Goal: Browse casually

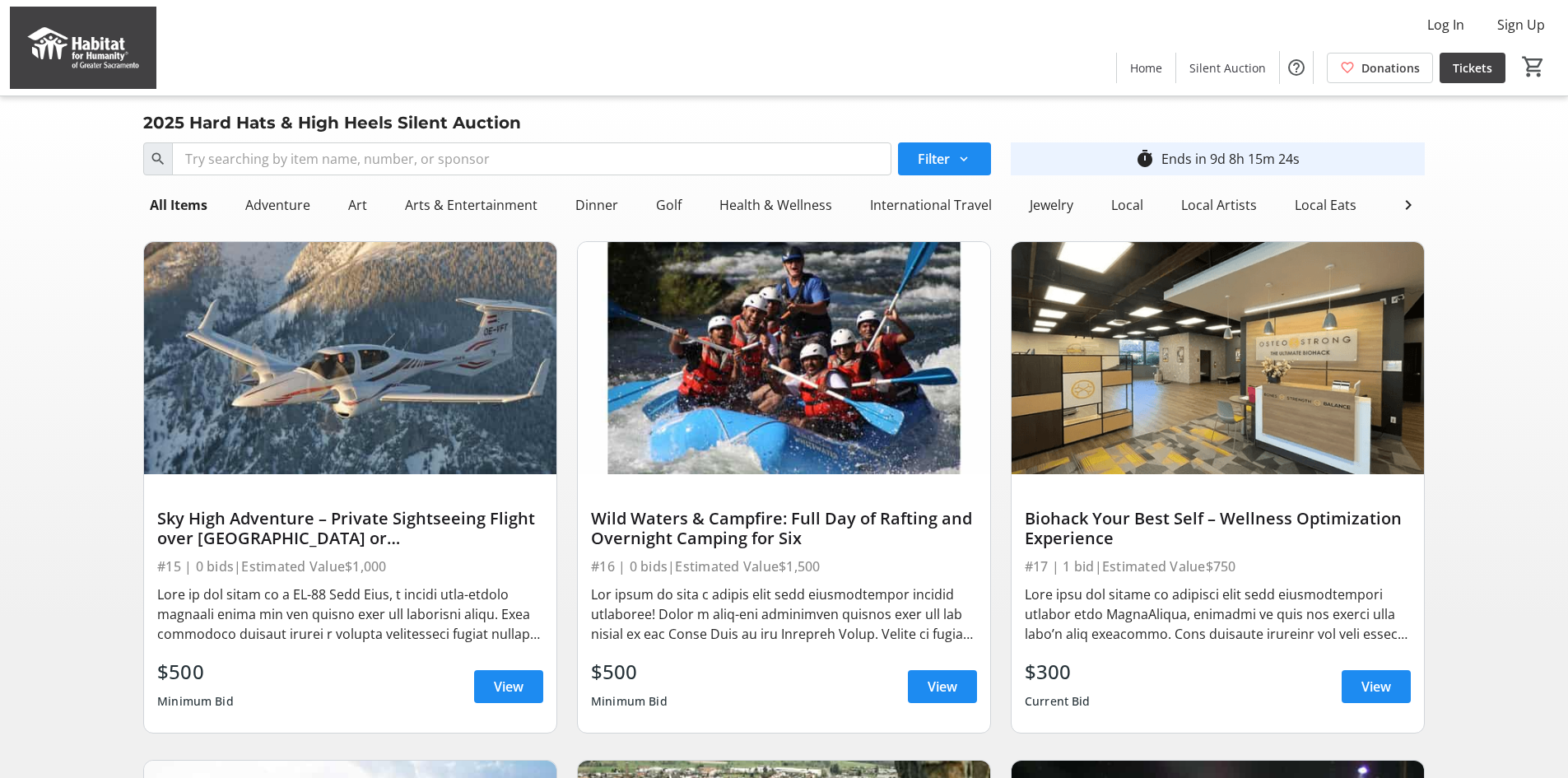
drag, startPoint x: 676, startPoint y: 208, endPoint x: 737, endPoint y: 229, distance: 64.5
click at [676, 208] on div "Golf" at bounding box center [669, 205] width 38 height 33
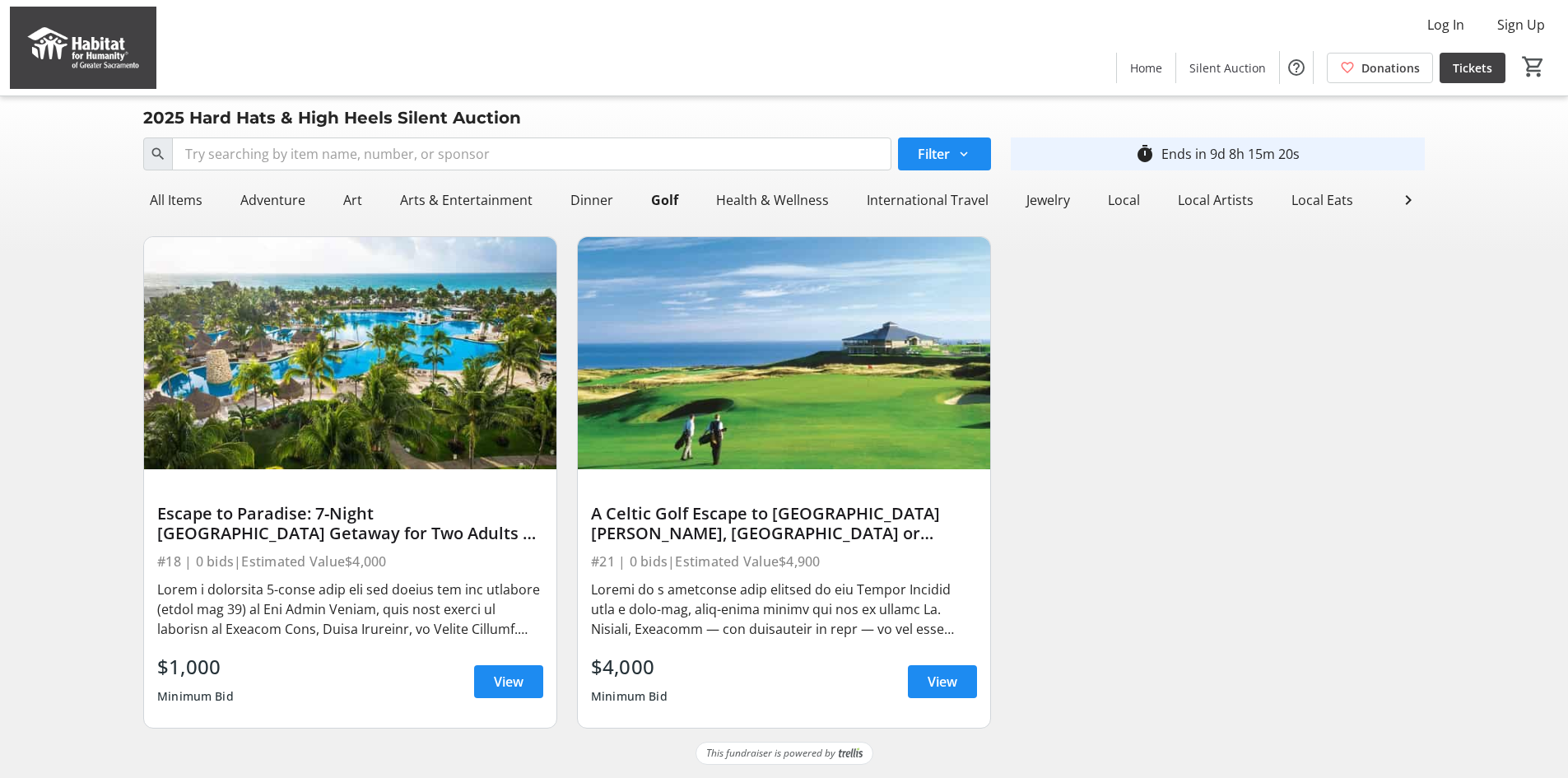
scroll to position [17, 0]
click at [603, 184] on div "Dinner" at bounding box center [592, 200] width 56 height 33
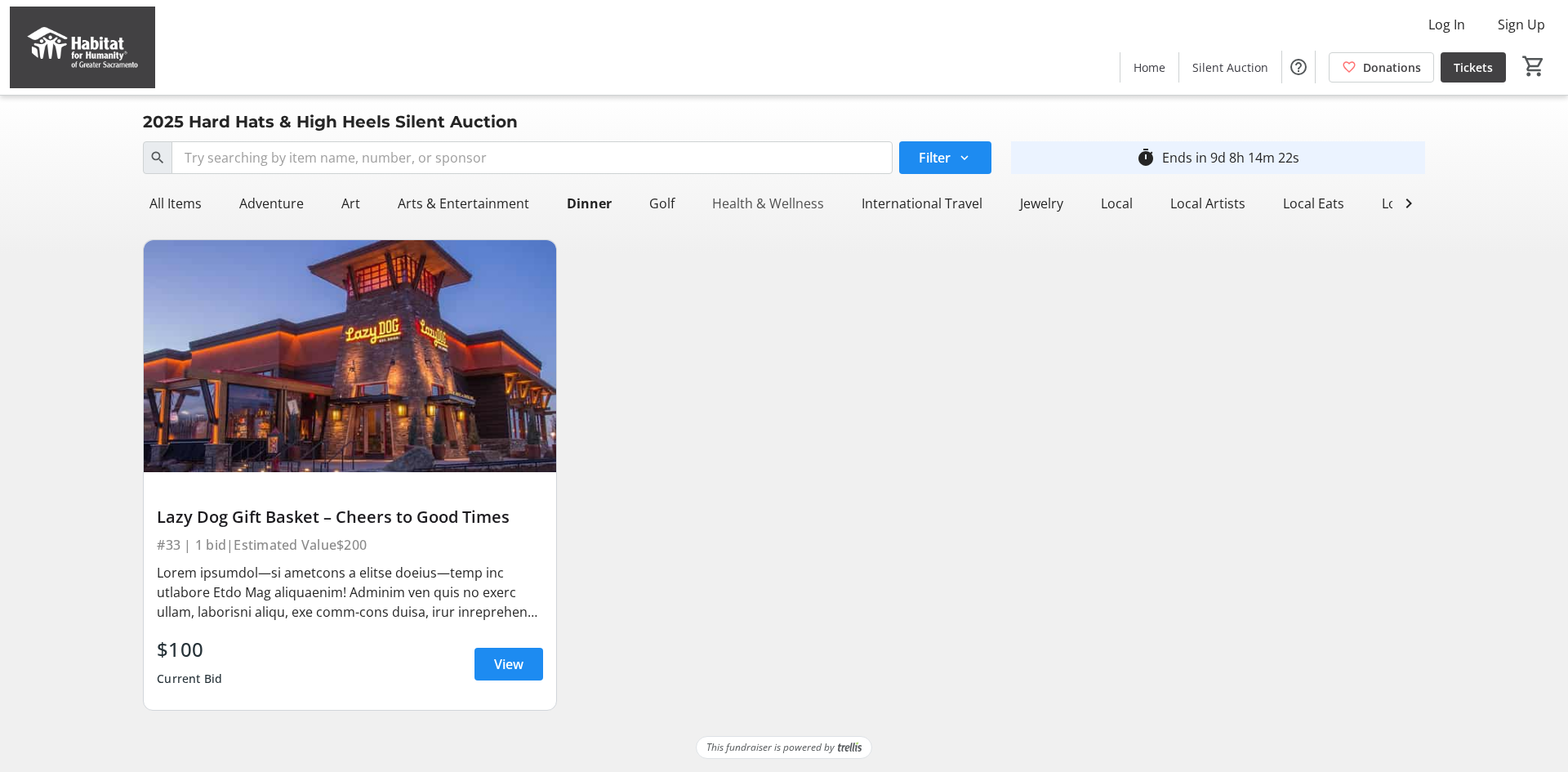
click at [726, 214] on div "Health & Wellness" at bounding box center [767, 203] width 125 height 33
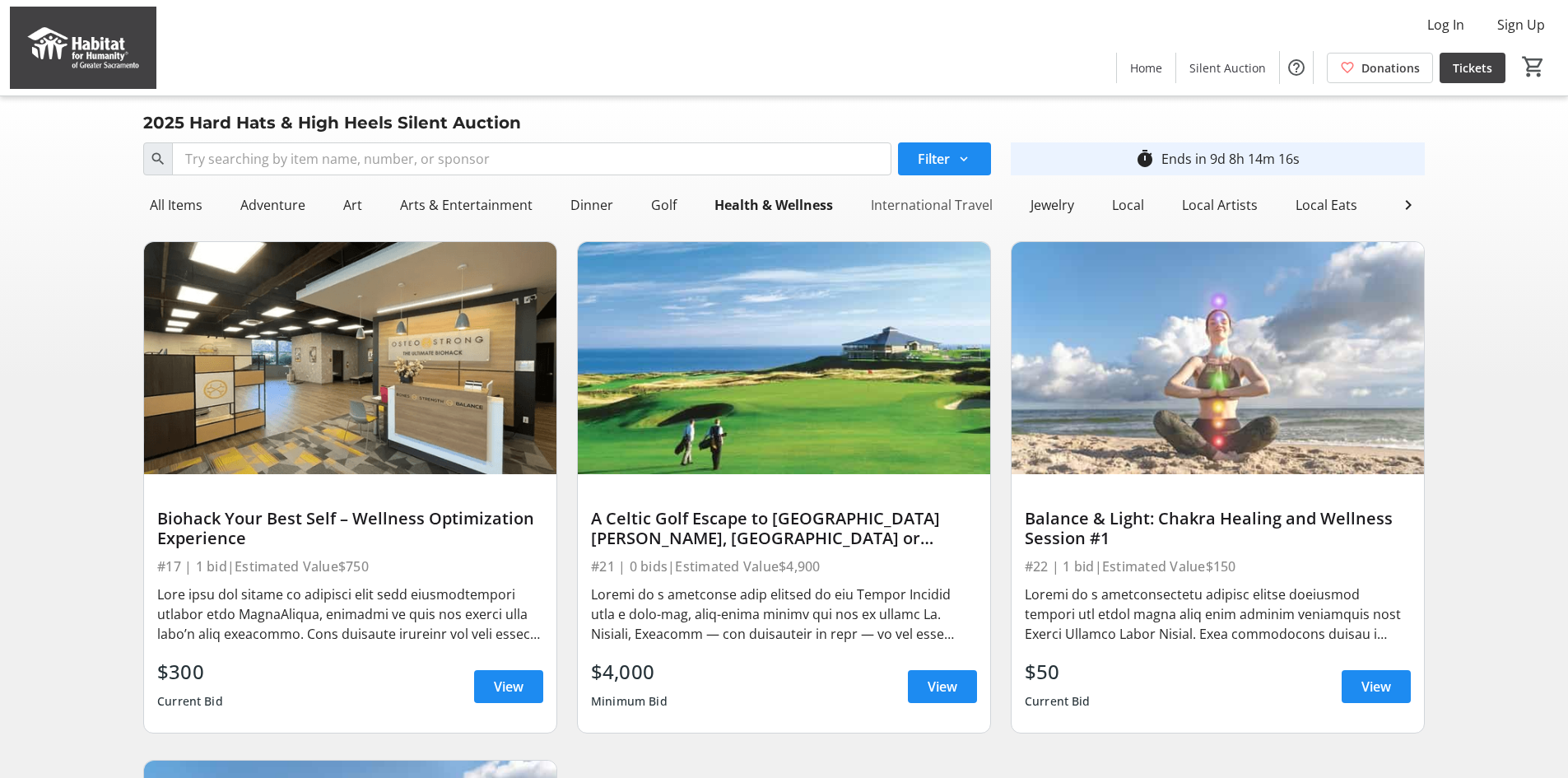
click at [943, 210] on div "International Travel" at bounding box center [932, 205] width 135 height 33
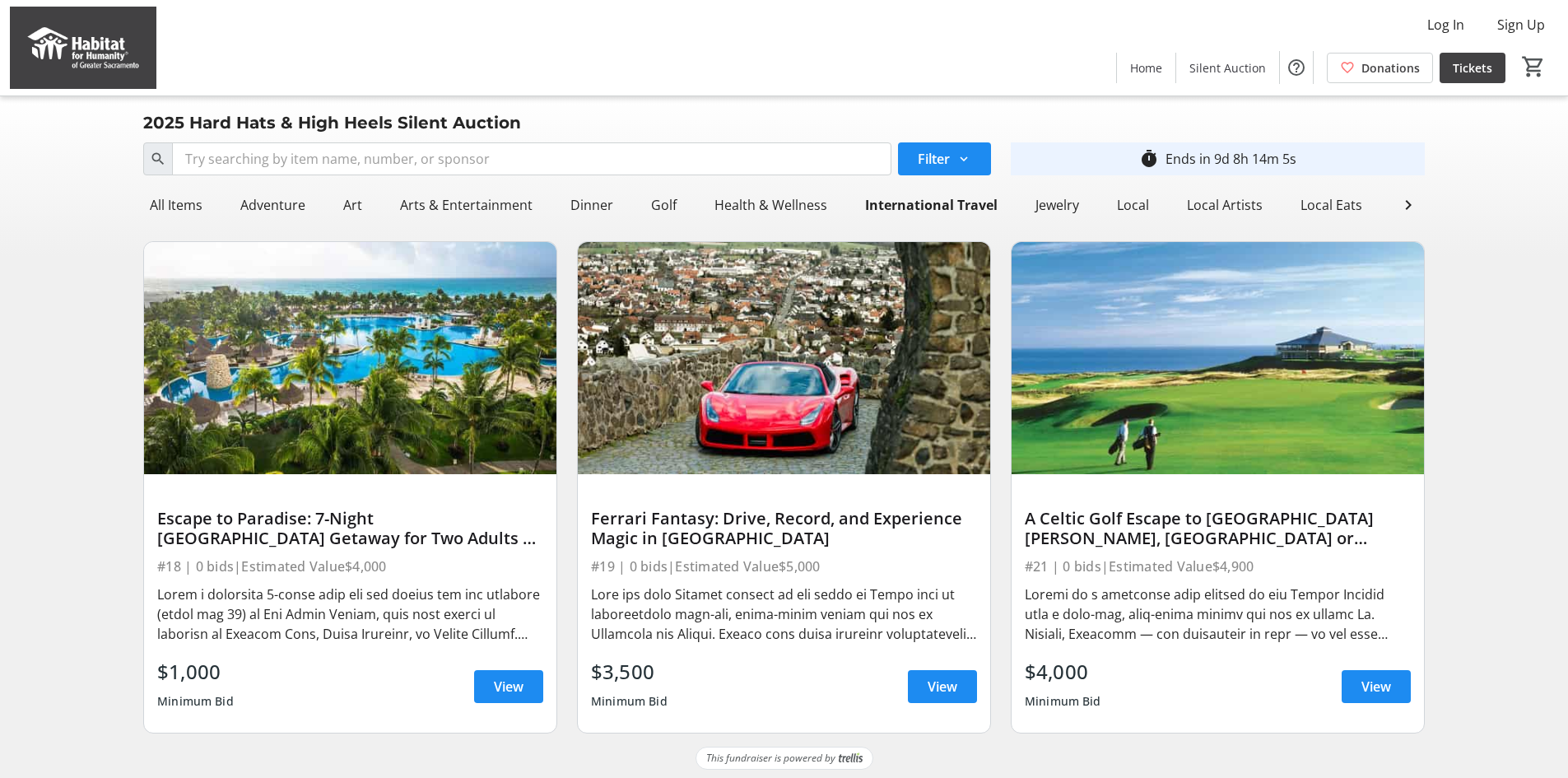
scroll to position [17, 0]
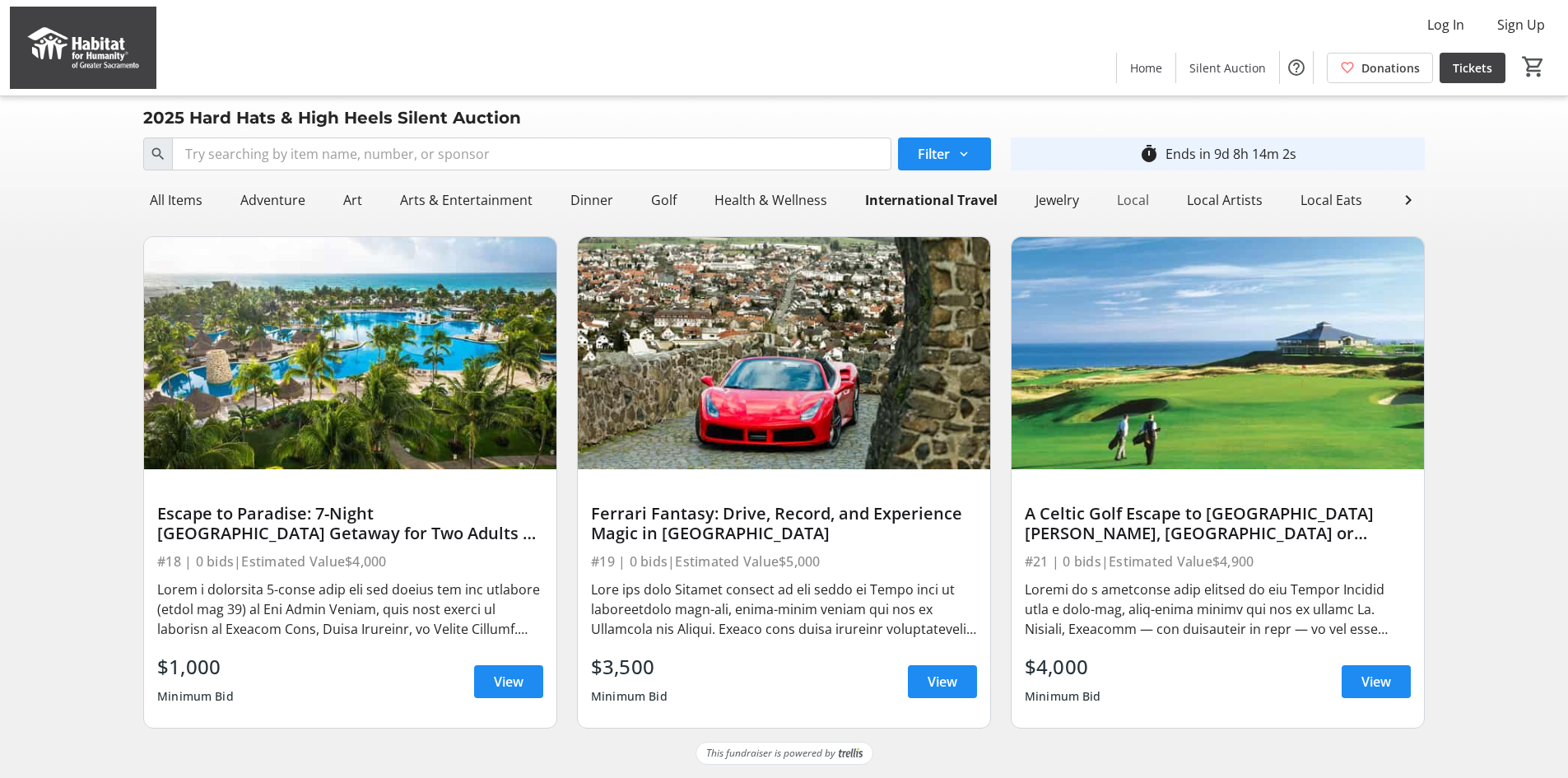
click at [1118, 189] on div "Local" at bounding box center [1132, 200] width 45 height 33
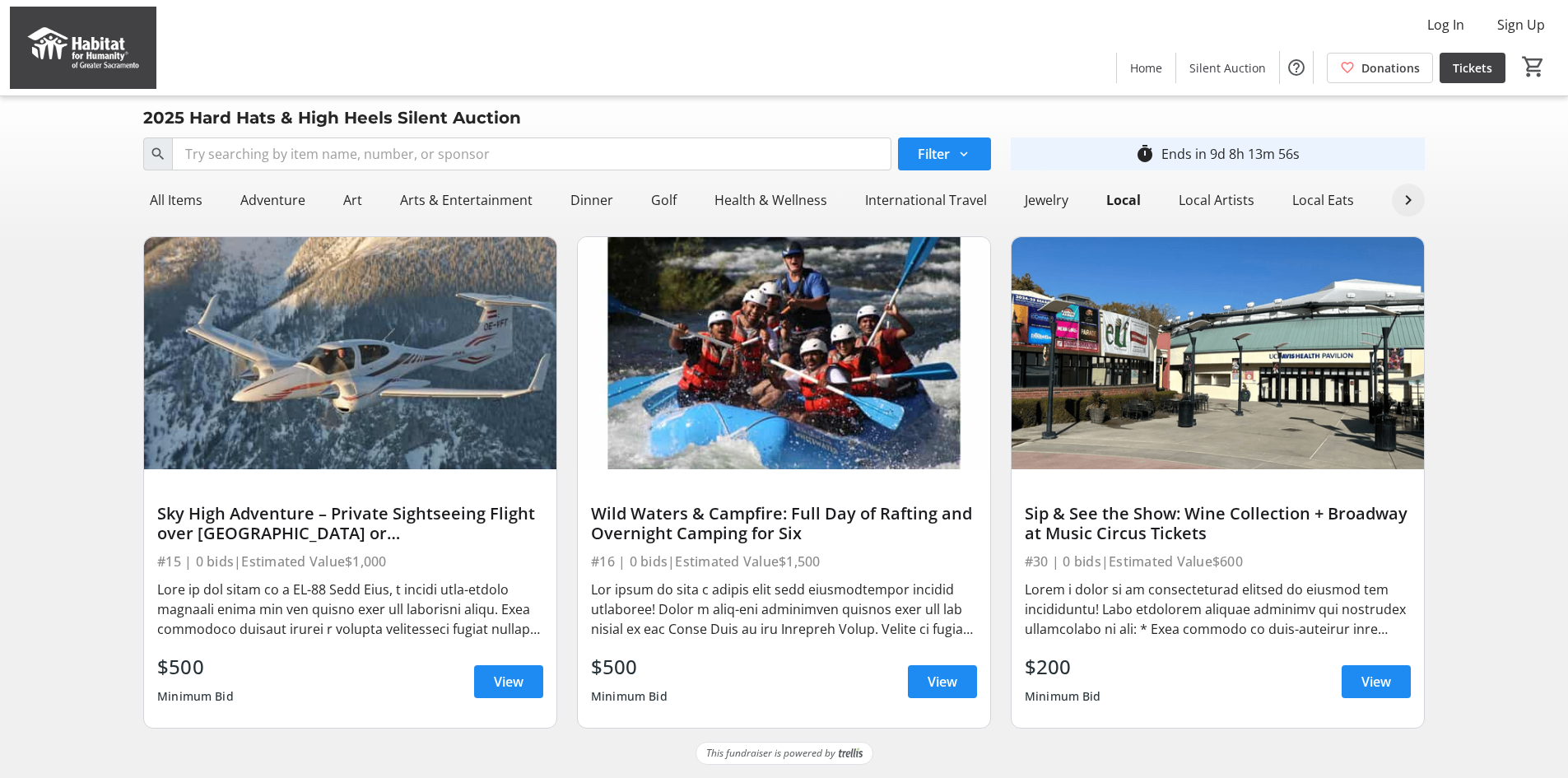
click at [1407, 192] on mat-icon at bounding box center [1408, 200] width 20 height 20
click at [600, 190] on div "Local Eats" at bounding box center [607, 200] width 75 height 33
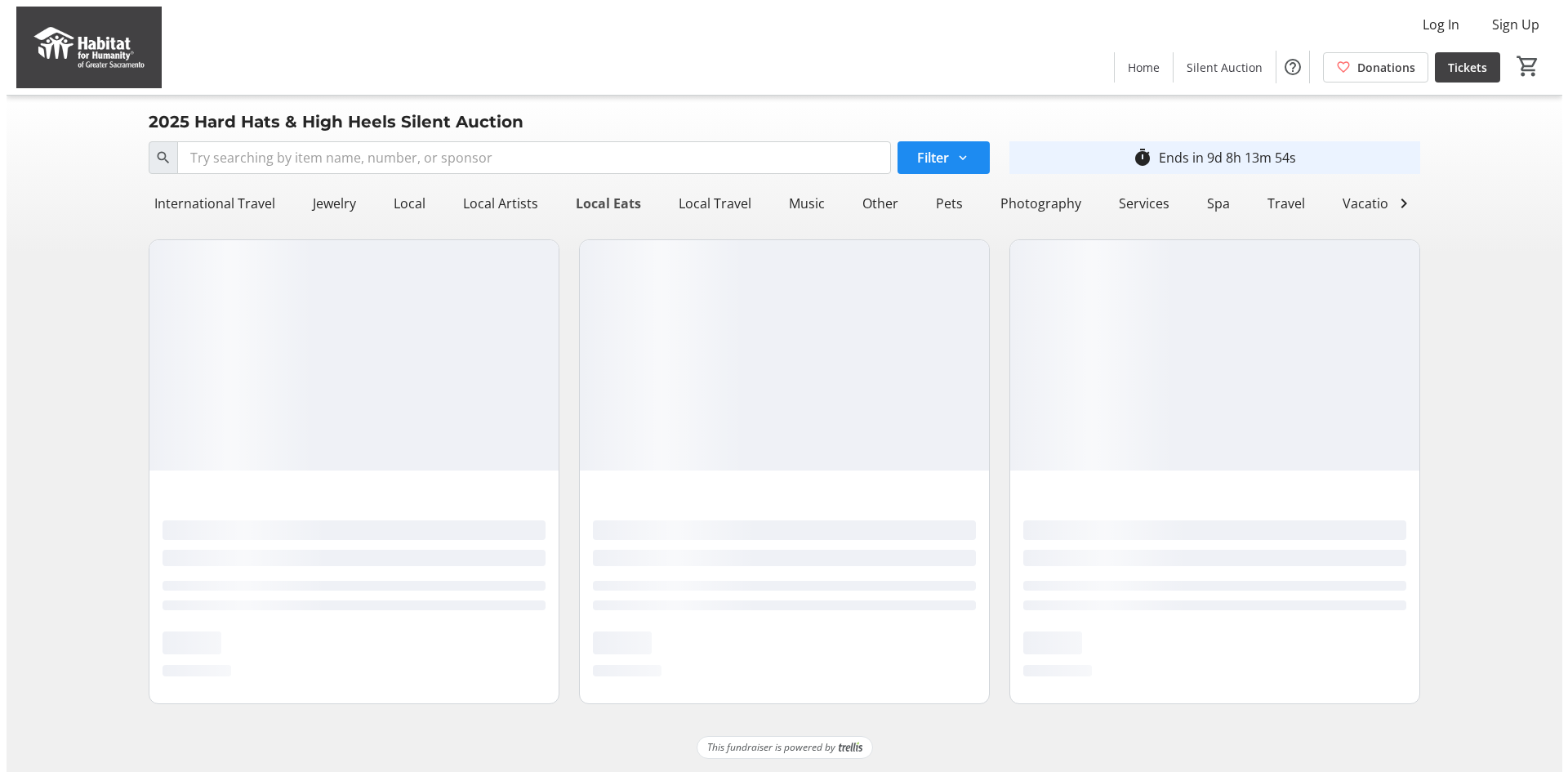
scroll to position [0, 0]
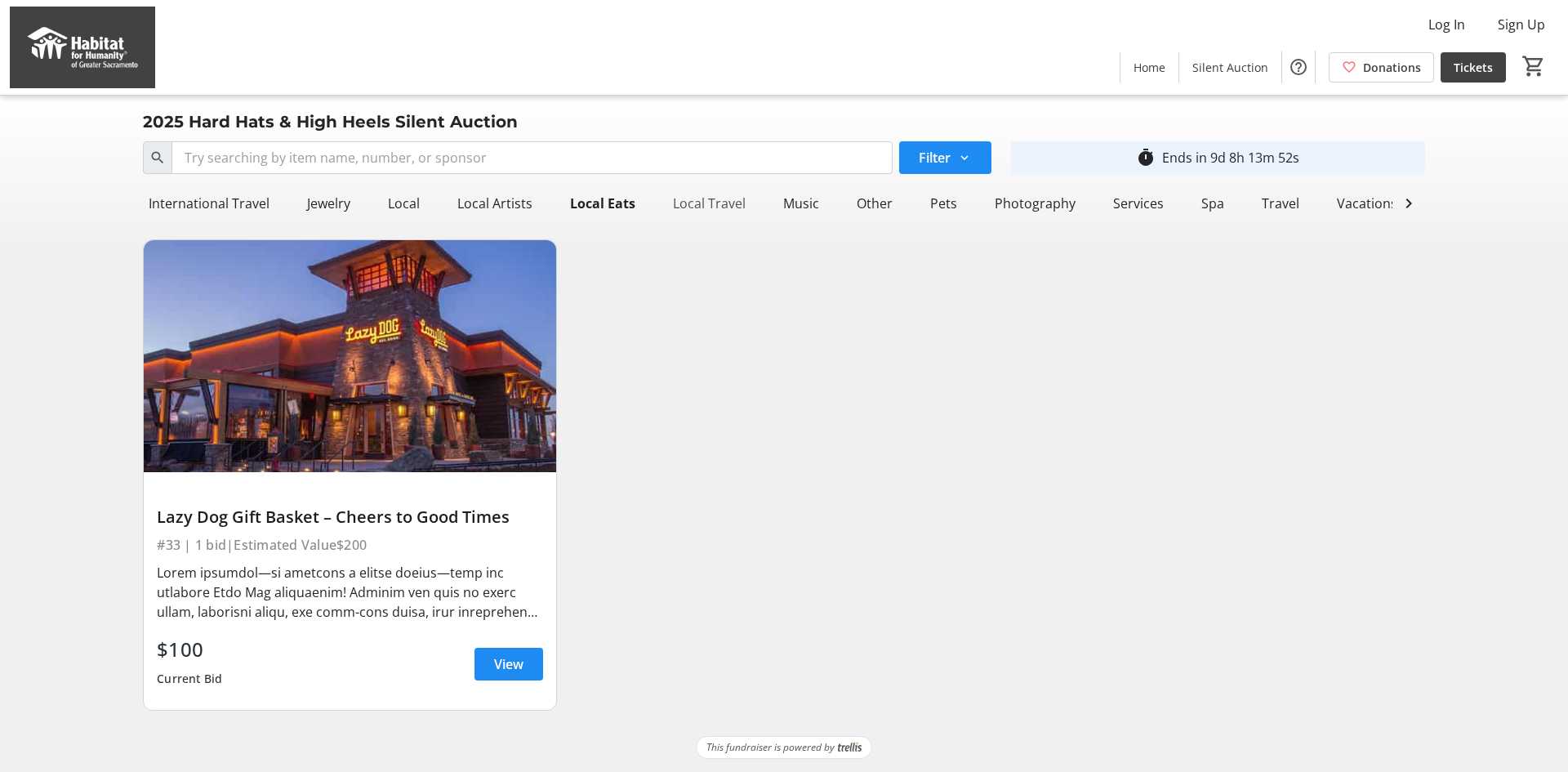
click at [698, 197] on div "Local Travel" at bounding box center [709, 203] width 86 height 33
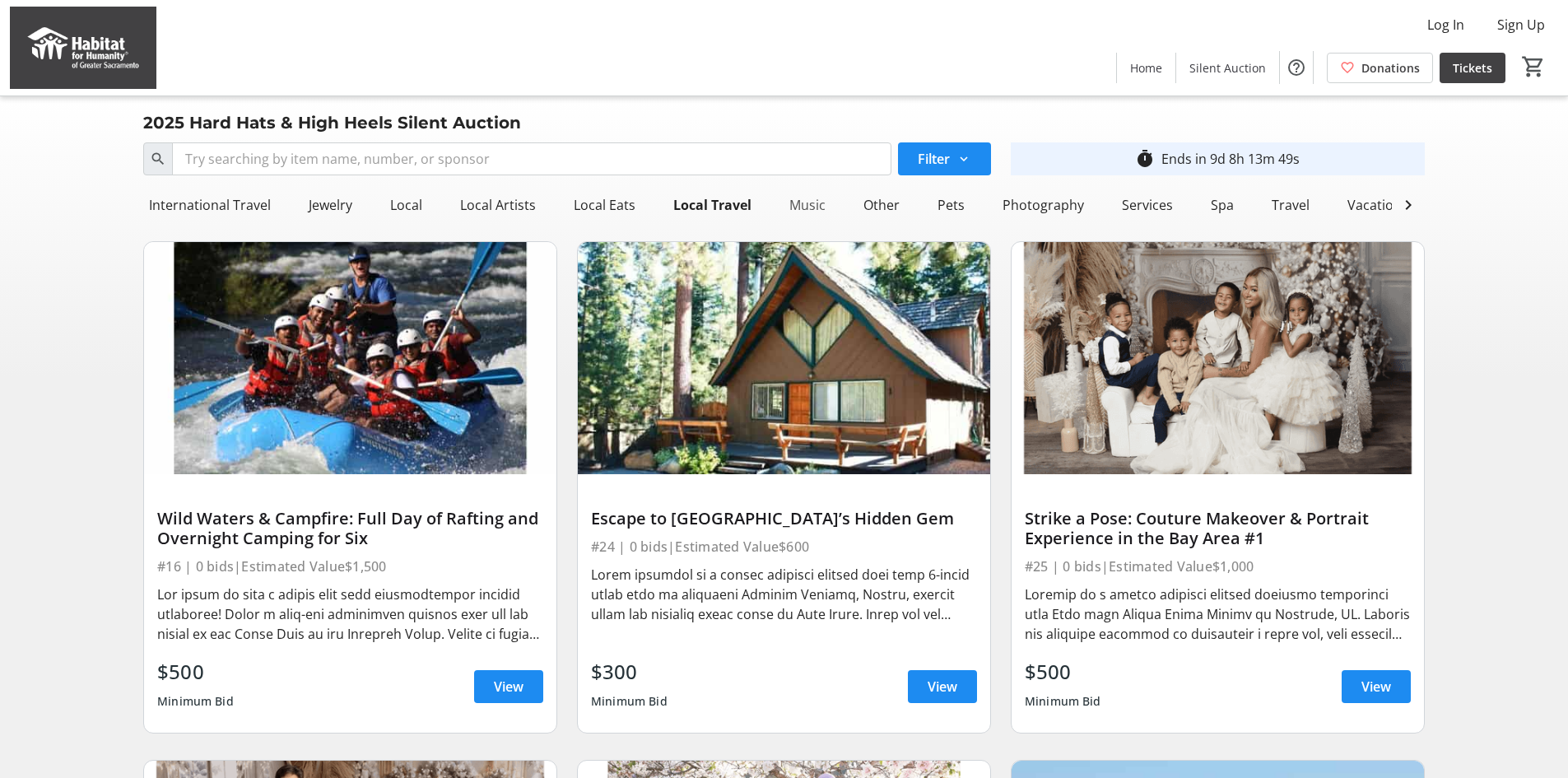
click at [789, 209] on div "Music" at bounding box center [808, 205] width 50 height 33
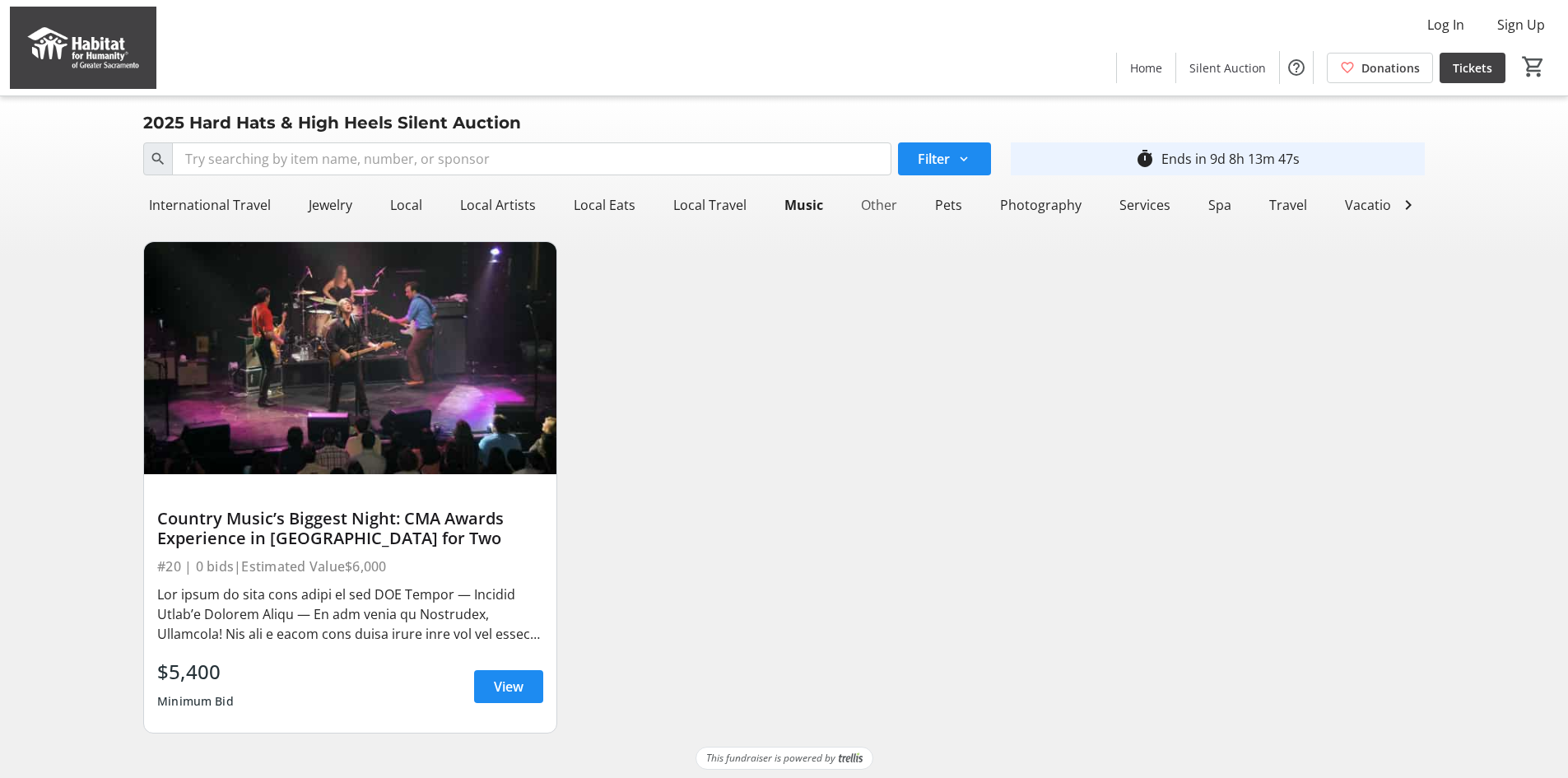
click at [856, 202] on div "Other" at bounding box center [880, 205] width 50 height 33
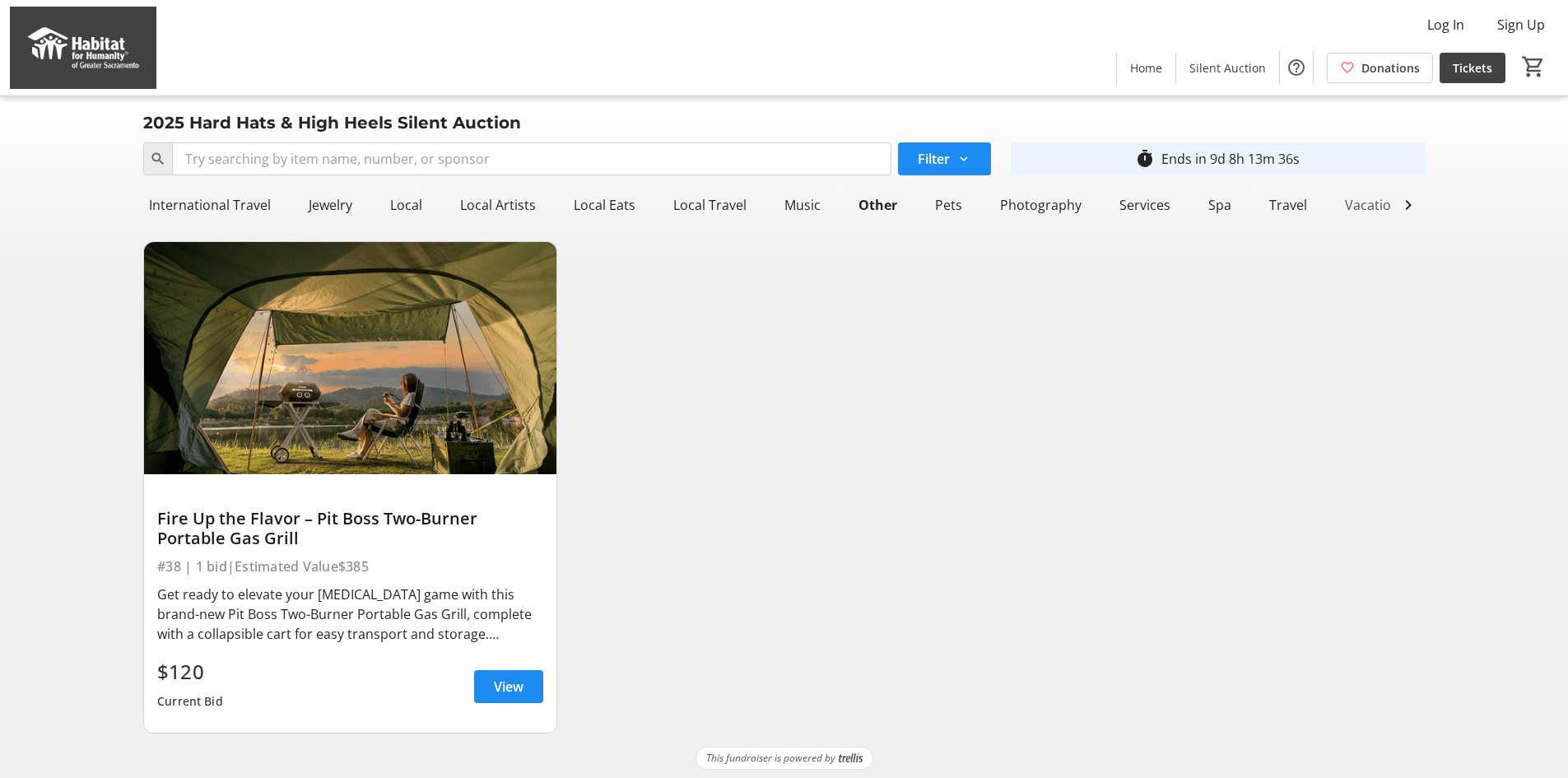
click at [1339, 201] on div "Vacations" at bounding box center [1376, 205] width 74 height 33
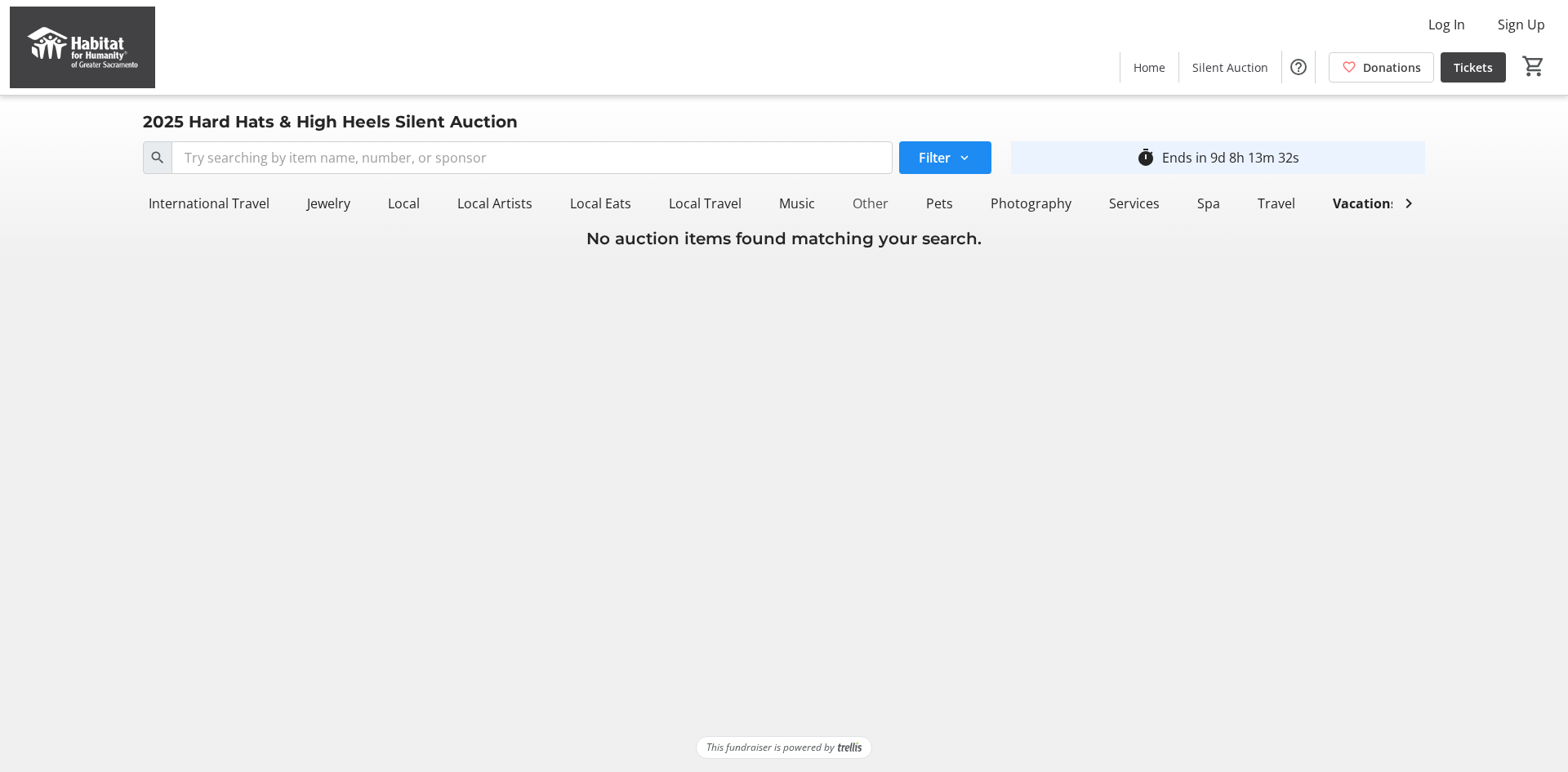
click at [862, 209] on div "Other" at bounding box center [871, 203] width 49 height 33
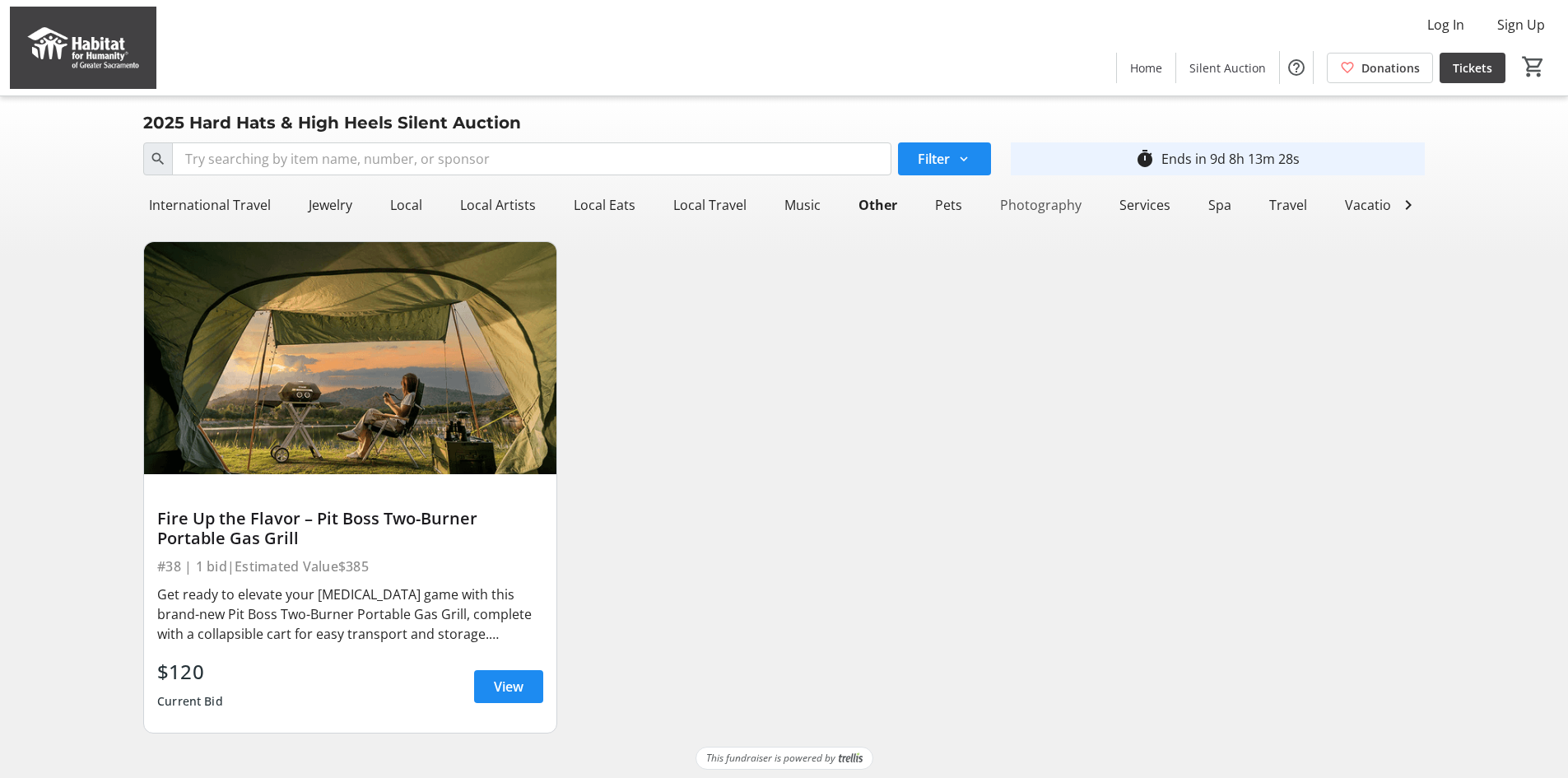
click at [1046, 214] on div "Photography" at bounding box center [1041, 205] width 95 height 33
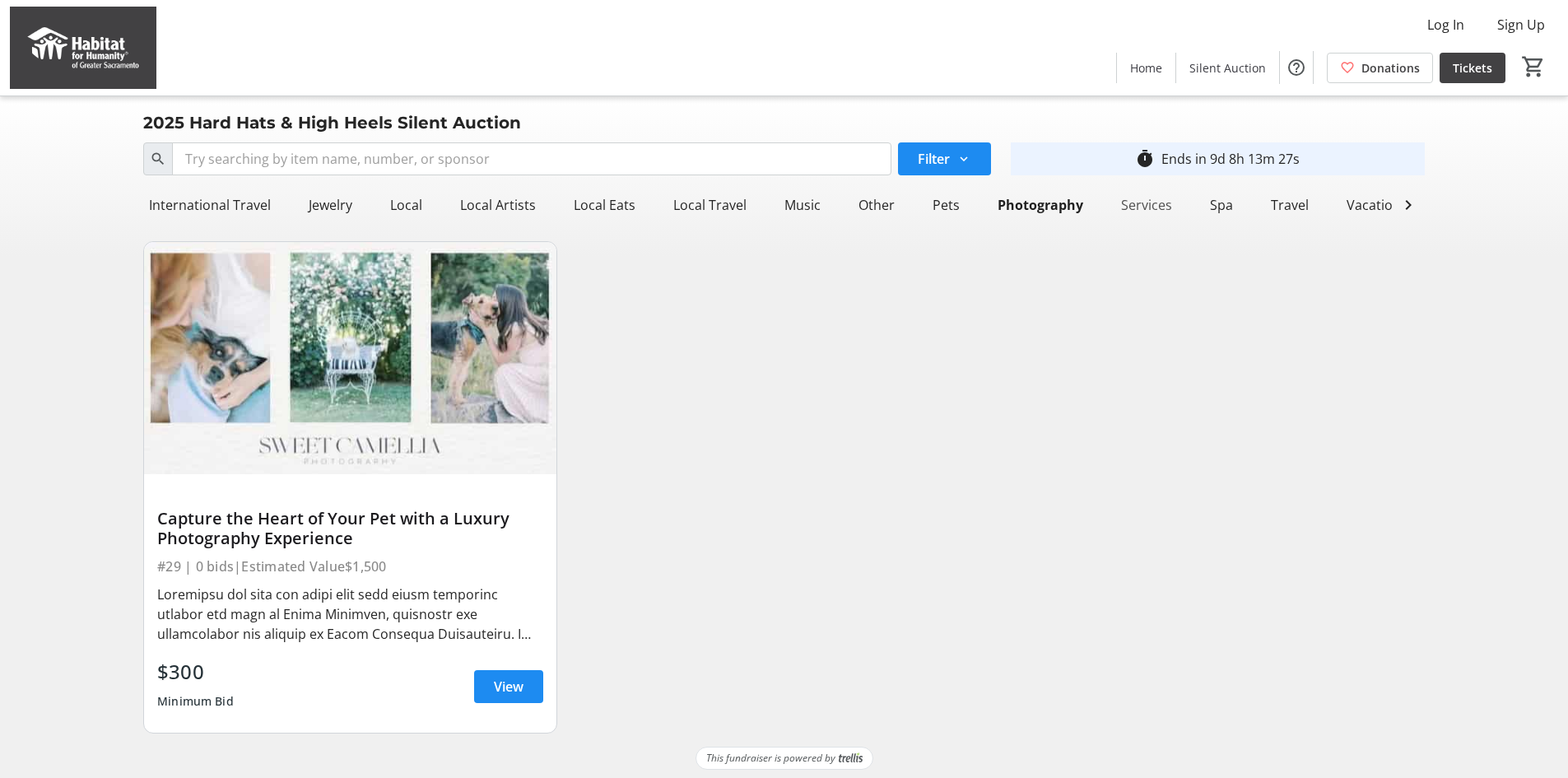
click at [1130, 208] on div "Services" at bounding box center [1146, 205] width 64 height 33
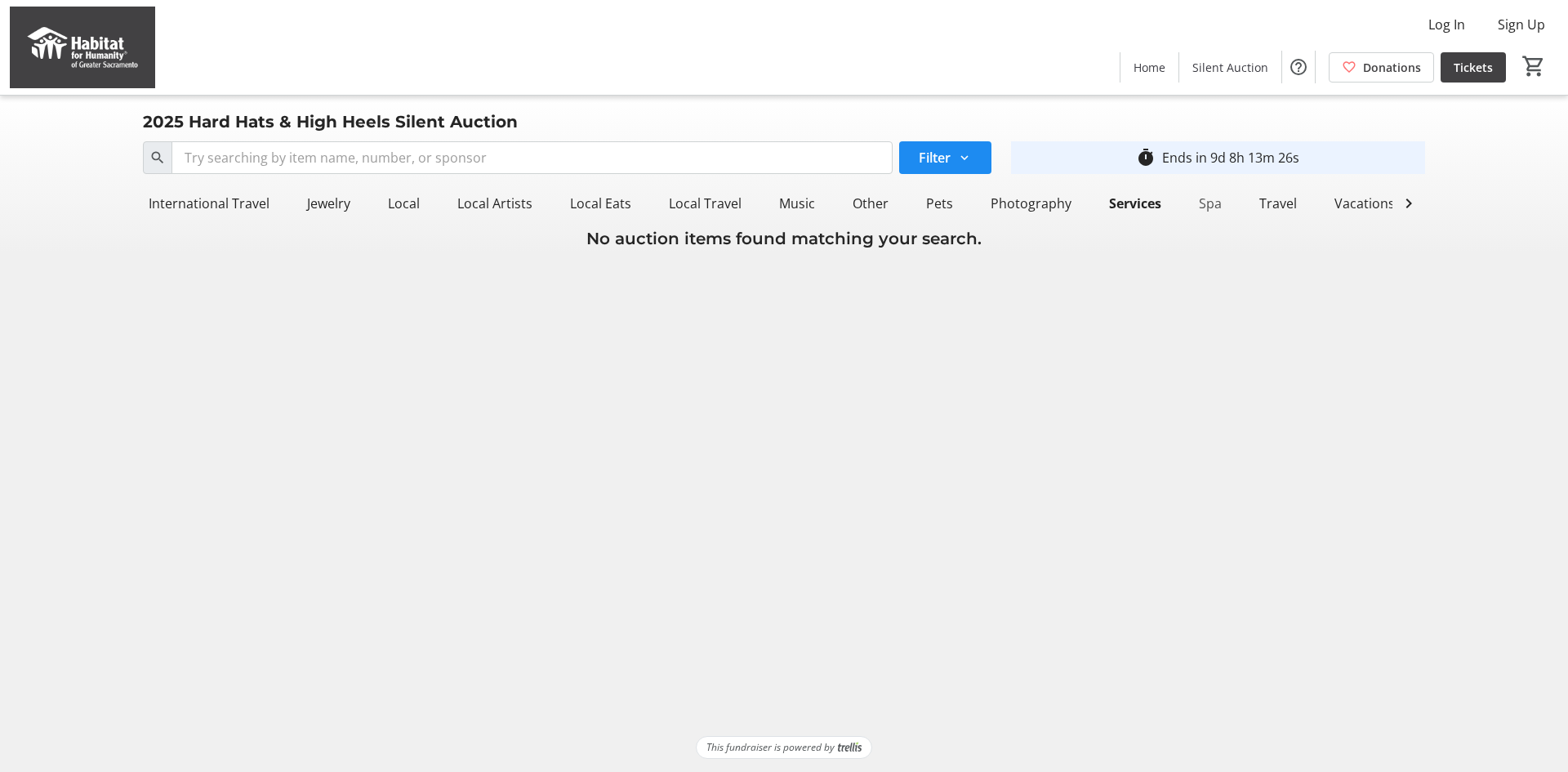
click at [1201, 207] on div "Spa" at bounding box center [1210, 203] width 36 height 33
click at [170, 193] on div "All Items" at bounding box center [175, 203] width 65 height 33
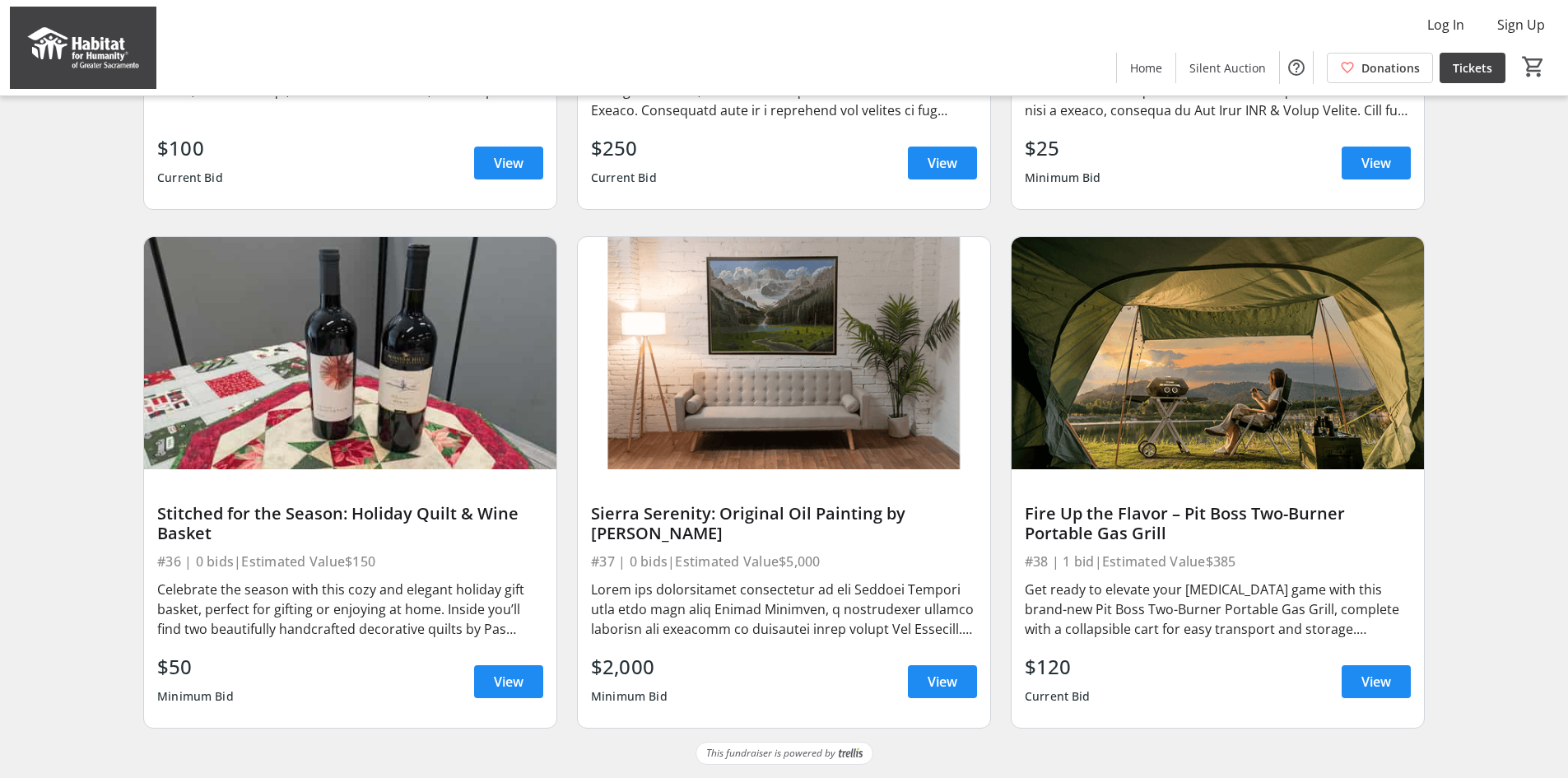
scroll to position [3649, 0]
